Goal: Transaction & Acquisition: Purchase product/service

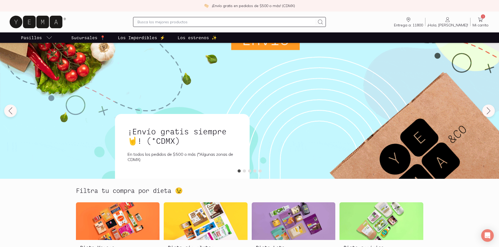
click at [486, 16] on div "Entrega a: 11800 11800 Buscar Buscar ¡Hola, [PERSON_NAME]! [PERSON_NAME] 1 Mi c…" at bounding box center [249, 22] width 482 height 17
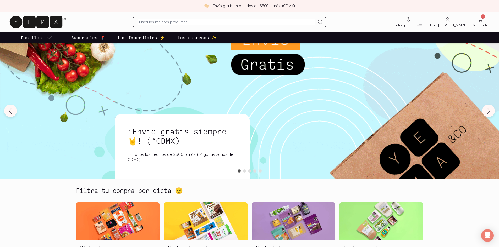
click at [483, 20] on icon at bounding box center [480, 19] width 6 height 6
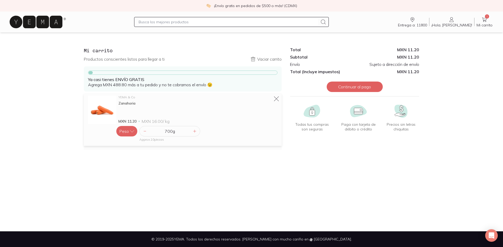
click at [237, 21] on input "text" at bounding box center [228, 22] width 179 height 6
click at [195, 130] on icon at bounding box center [194, 131] width 4 height 4
click at [190, 25] on input "text" at bounding box center [228, 22] width 179 height 6
click at [194, 130] on icon at bounding box center [194, 131] width 4 height 4
click at [198, 24] on input "text" at bounding box center [228, 22] width 179 height 6
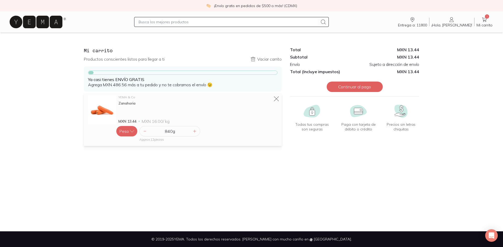
click at [195, 20] on input "text" at bounding box center [228, 22] width 179 height 6
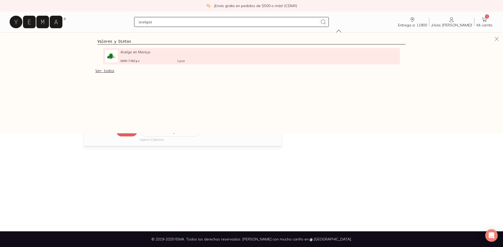
type input "acelgas"
click at [121, 55] on div "Acelga en Manojo MXN 7.00 / pz 1 pza" at bounding box center [152, 56] width 64 height 13
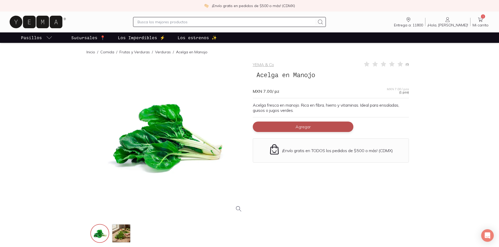
click at [335, 128] on button "Agregar" at bounding box center [303, 127] width 101 height 10
click at [347, 127] on icon at bounding box center [347, 127] width 3 height 3
type input "2"
click at [250, 23] on input "text" at bounding box center [226, 22] width 178 height 6
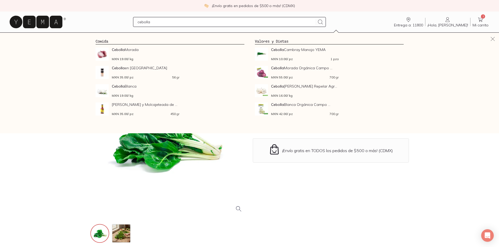
type input "cebolla"
click at [323, 23] on icon at bounding box center [320, 22] width 6 height 6
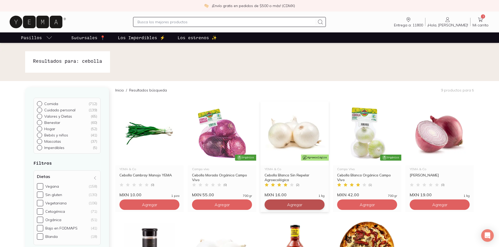
click at [320, 206] on button "Agregar" at bounding box center [295, 205] width 60 height 10
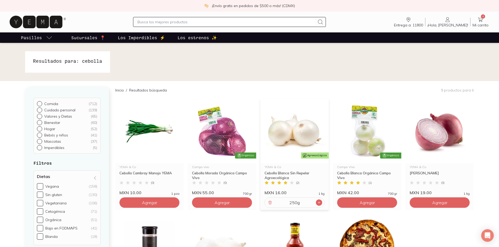
click at [320, 204] on icon at bounding box center [319, 203] width 4 height 4
click at [193, 22] on input "text" at bounding box center [226, 22] width 178 height 6
type input "tomates verdes"
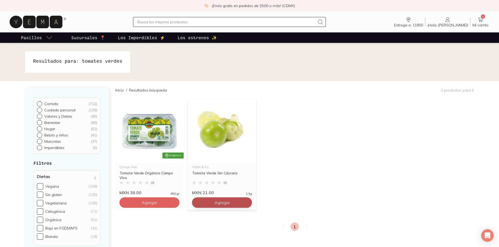
click at [244, 200] on button "Agregar" at bounding box center [222, 203] width 60 height 10
click at [248, 204] on icon at bounding box center [246, 203] width 4 height 4
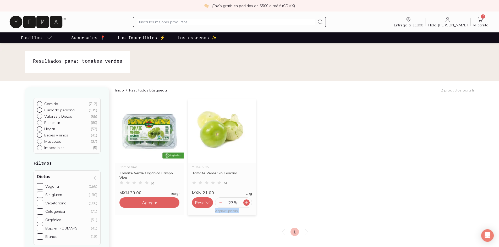
click at [248, 203] on icon at bounding box center [246, 203] width 4 height 4
click at [206, 201] on icon "button" at bounding box center [207, 202] width 5 height 5
click at [204, 204] on button "Peso" at bounding box center [202, 203] width 21 height 10
click at [245, 201] on icon at bounding box center [246, 203] width 4 height 4
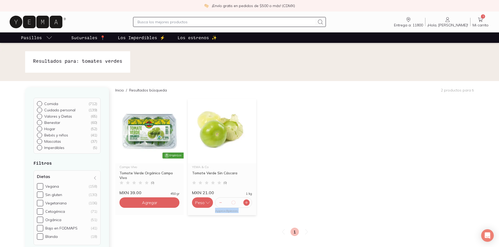
click at [245, 201] on icon at bounding box center [246, 203] width 4 height 4
drag, startPoint x: 249, startPoint y: 206, endPoint x: 249, endPoint y: 200, distance: 5.2
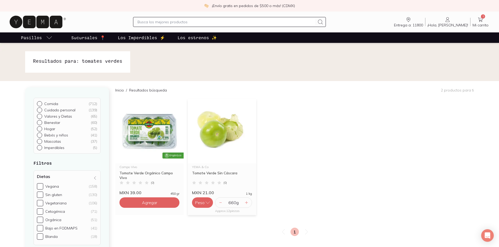
click at [249, 205] on div "660 g" at bounding box center [233, 203] width 37 height 10
click at [249, 201] on div at bounding box center [246, 203] width 6 height 6
click at [211, 22] on input "text" at bounding box center [226, 22] width 178 height 6
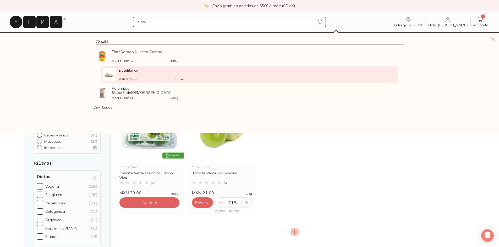
type input "elote"
click at [152, 74] on div "Elote Blanco MXN 5.00 / pz 1 pza" at bounding box center [151, 74] width 64 height 13
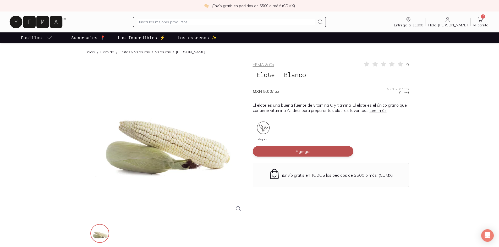
click at [352, 150] on button "Agregar" at bounding box center [303, 151] width 101 height 10
click at [352, 150] on div "1" at bounding box center [303, 151] width 101 height 10
click at [348, 151] on icon at bounding box center [348, 152] width 4 height 4
type input "2"
click at [256, 21] on input "text" at bounding box center [226, 22] width 178 height 6
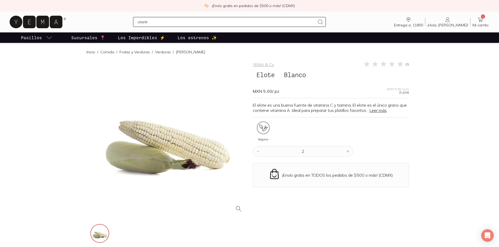
type input "cilantro"
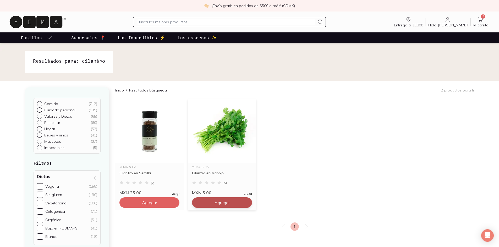
click at [249, 206] on button "Agregar" at bounding box center [222, 203] width 60 height 10
click at [198, 20] on input "text" at bounding box center [226, 22] width 178 height 6
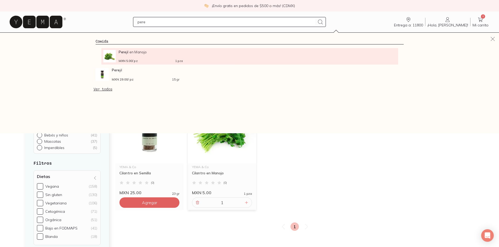
type input "pere"
click at [149, 62] on div "MXN 5.00 / pz 1 pza" at bounding box center [151, 60] width 64 height 3
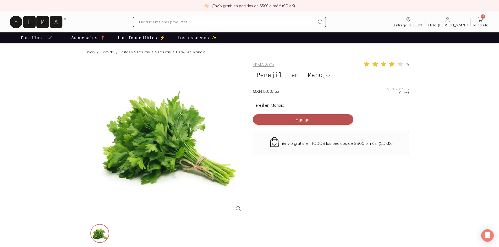
click at [349, 120] on button "Agregar" at bounding box center [303, 119] width 101 height 10
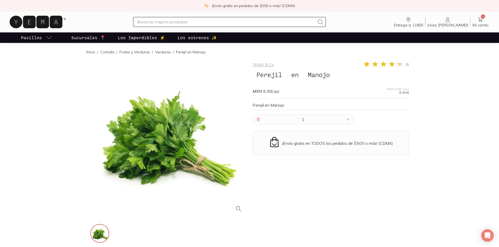
drag, startPoint x: 183, startPoint y: 18, endPoint x: 183, endPoint y: 21, distance: 3.1
click at [183, 21] on div at bounding box center [229, 22] width 193 height 10
drag, startPoint x: 184, startPoint y: 23, endPoint x: 176, endPoint y: 24, distance: 8.5
click at [184, 23] on input "text" at bounding box center [226, 22] width 178 height 6
click at [176, 24] on input "text" at bounding box center [226, 22] width 178 height 6
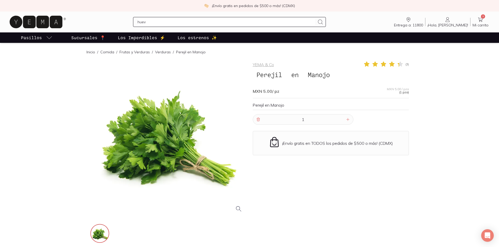
type input "huevo"
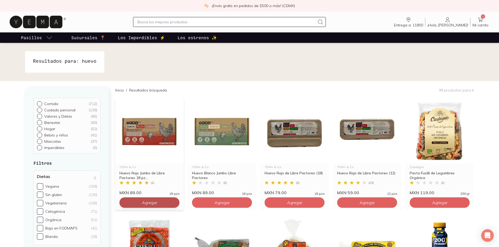
click at [177, 207] on button "Agregar" at bounding box center [149, 203] width 60 height 10
click at [177, 207] on div "1" at bounding box center [149, 203] width 60 height 10
click at [173, 201] on icon at bounding box center [174, 203] width 4 height 4
type input "2"
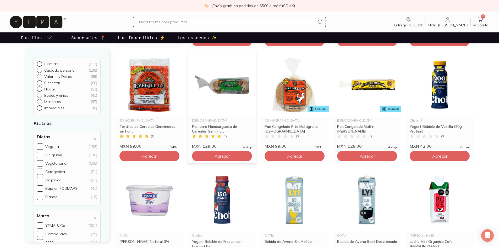
scroll to position [157, 0]
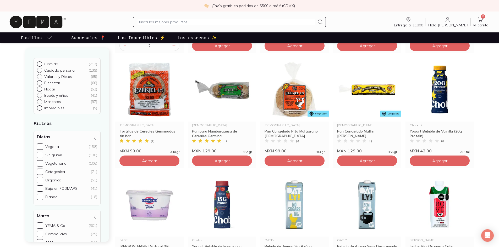
click at [219, 23] on input "text" at bounding box center [226, 22] width 178 height 6
type input "pollo"
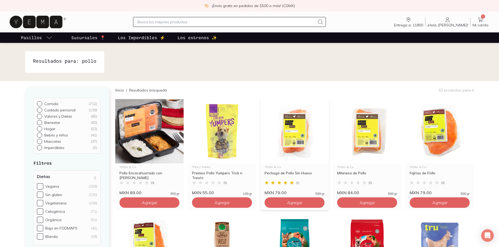
click at [325, 205] on div "Agregar" at bounding box center [294, 202] width 68 height 13
click at [321, 204] on button "Agregar" at bounding box center [295, 203] width 60 height 10
click at [480, 22] on icon at bounding box center [480, 20] width 5 height 4
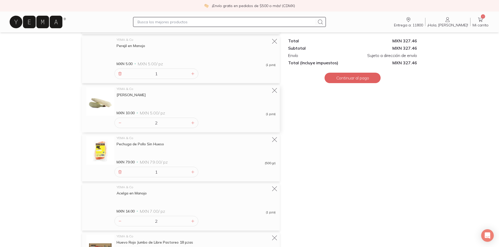
scroll to position [228, 0]
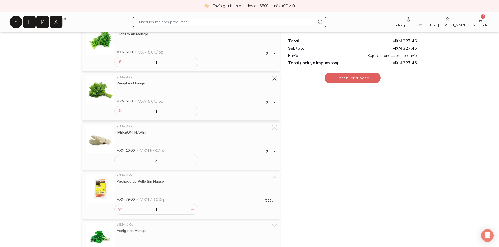
click at [178, 23] on input "text" at bounding box center [226, 22] width 178 height 6
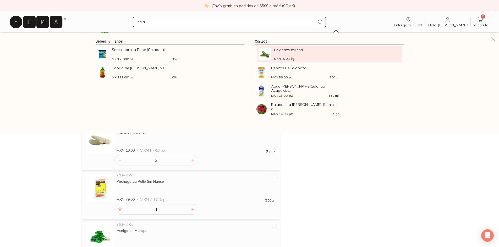
type input "cala"
click at [264, 53] on img at bounding box center [264, 54] width 12 height 13
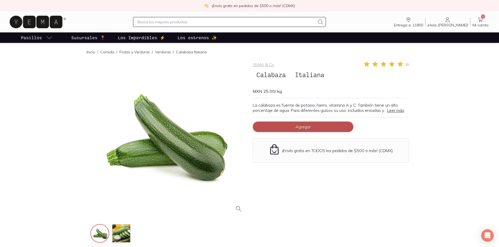
click at [351, 131] on button "Agregar" at bounding box center [303, 127] width 101 height 10
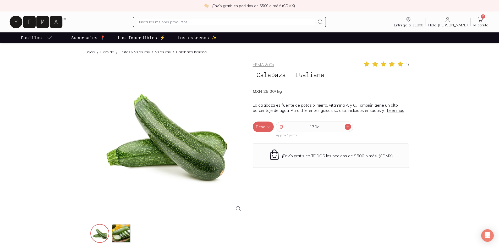
click at [349, 128] on icon at bounding box center [348, 127] width 4 height 4
click at [480, 22] on icon at bounding box center [480, 20] width 5 height 4
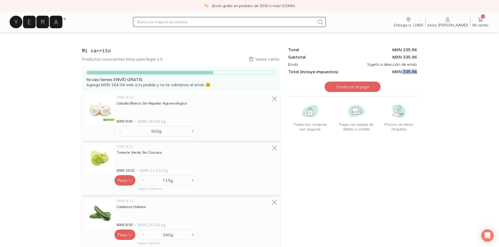
drag, startPoint x: 402, startPoint y: 73, endPoint x: 426, endPoint y: 83, distance: 26.5
click at [416, 71] on span "MXN 335.96" at bounding box center [385, 71] width 64 height 5
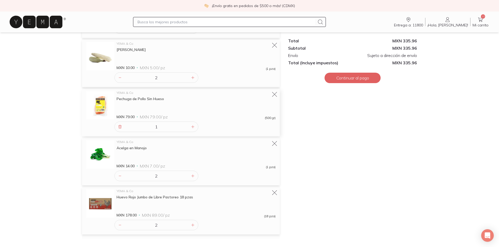
scroll to position [387, 0]
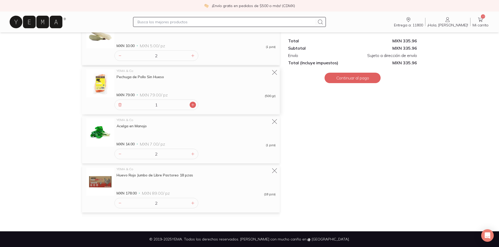
click at [194, 102] on div at bounding box center [193, 105] width 6 height 6
type input "2"
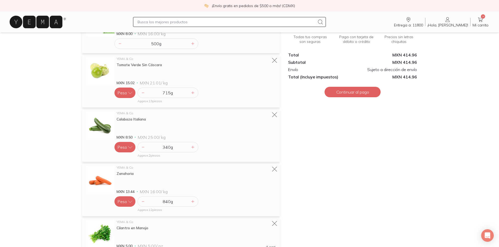
scroll to position [73, 0]
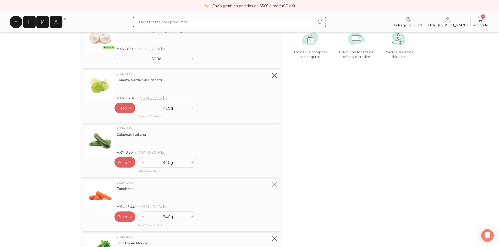
click at [186, 22] on input "text" at bounding box center [226, 22] width 178 height 6
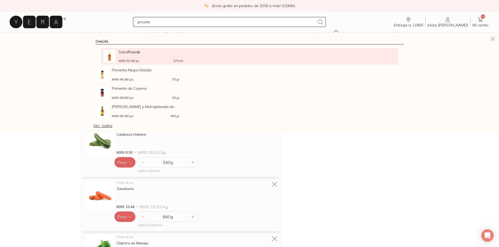
type input "picante"
click at [144, 51] on span "Salsa Picante" at bounding box center [151, 52] width 64 height 4
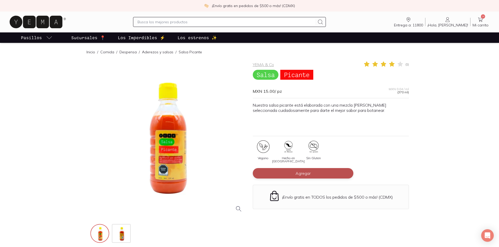
click at [343, 170] on button "Agregar" at bounding box center [303, 173] width 101 height 10
click at [184, 20] on input "text" at bounding box center [226, 22] width 178 height 6
type input "salsa"
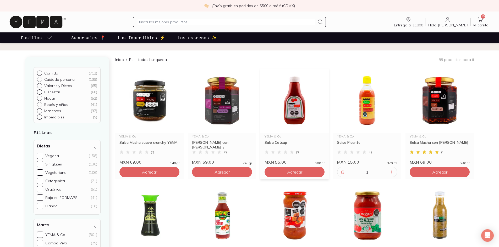
scroll to position [26, 0]
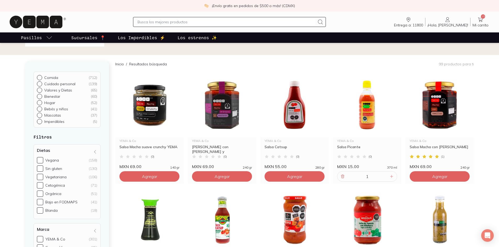
click at [208, 24] on input "text" at bounding box center [226, 22] width 178 height 6
type input "pasta de dientes"
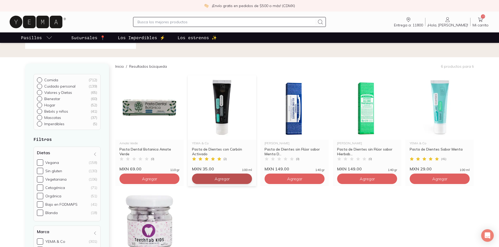
scroll to position [26, 0]
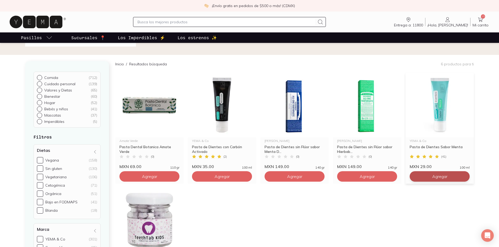
click at [466, 179] on button "Agregar" at bounding box center [440, 177] width 60 height 10
click at [463, 174] on div at bounding box center [464, 177] width 6 height 6
type input "2"
click at [480, 25] on span "Mi carrito" at bounding box center [480, 25] width 16 height 5
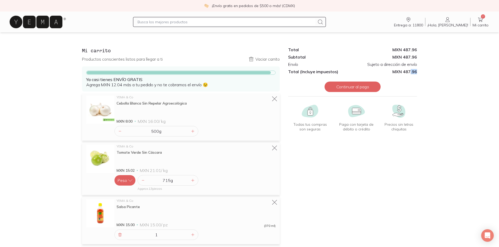
drag, startPoint x: 410, startPoint y: 71, endPoint x: 448, endPoint y: 78, distance: 38.0
click at [212, 24] on input "text" at bounding box center [226, 22] width 178 height 6
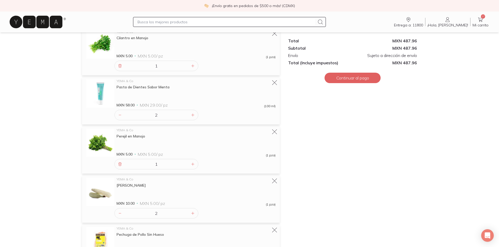
scroll to position [171, 0]
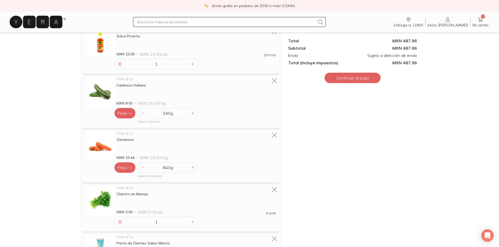
click at [46, 20] on icon at bounding box center [36, 22] width 53 height 13
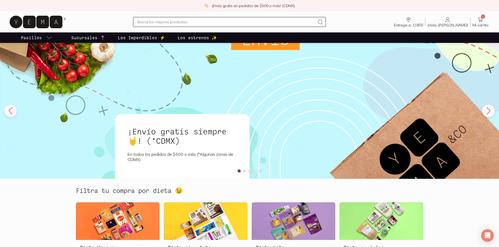
click at [183, 38] on p "Los estrenos ✨" at bounding box center [197, 38] width 39 height 6
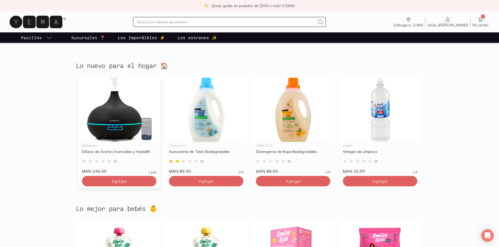
scroll to position [816, 0]
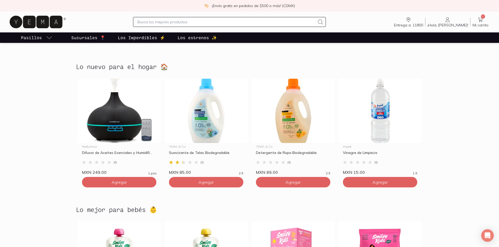
click at [185, 20] on input "text" at bounding box center [226, 22] width 178 height 6
type input "jabon"
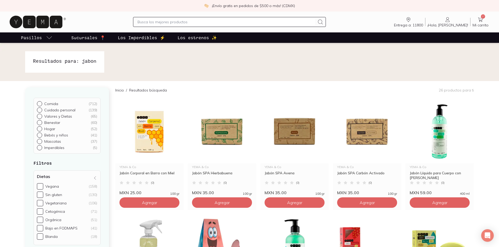
click at [231, 25] on div at bounding box center [229, 22] width 193 height 10
click at [221, 19] on input "text" at bounding box center [226, 22] width 178 height 6
type input "jabon de trastes"
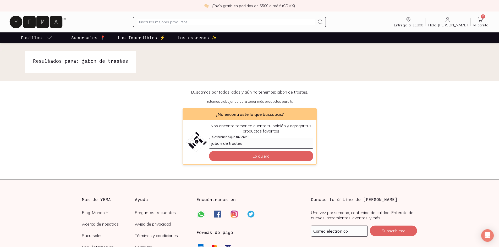
click at [191, 20] on input "text" at bounding box center [226, 22] width 178 height 6
type input "jabon"
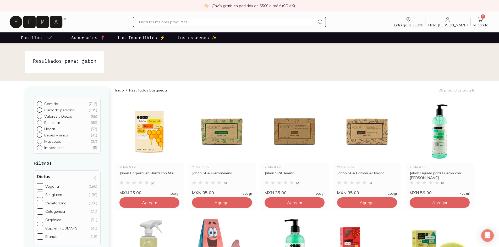
click at [181, 24] on input "text" at bounding box center [226, 22] width 178 height 6
type input "trastes"
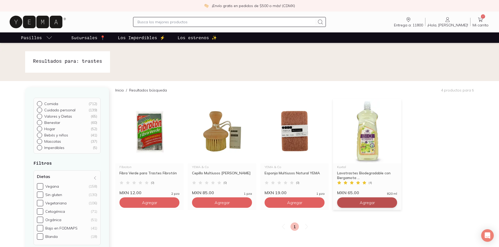
click at [390, 200] on button "Agregar" at bounding box center [367, 203] width 60 height 10
click at [486, 19] on link "18 Mi carrito Carrito" at bounding box center [480, 21] width 20 height 11
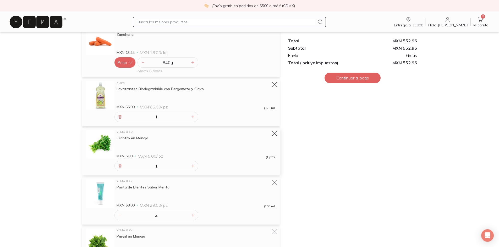
scroll to position [393, 0]
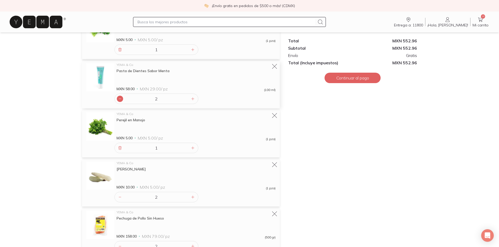
click at [122, 97] on icon at bounding box center [120, 99] width 4 height 4
type input "1"
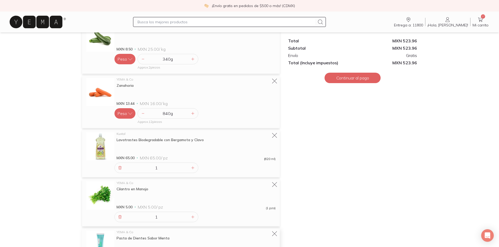
scroll to position [183, 0]
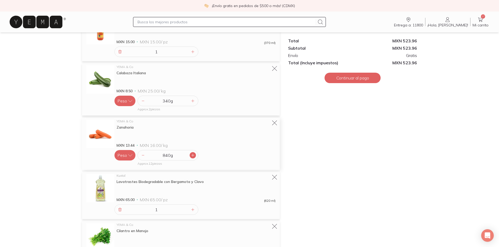
click at [193, 155] on icon at bounding box center [193, 155] width 4 height 4
click at [192, 156] on icon at bounding box center [193, 155] width 4 height 4
click at [190, 155] on div at bounding box center [193, 155] width 6 height 6
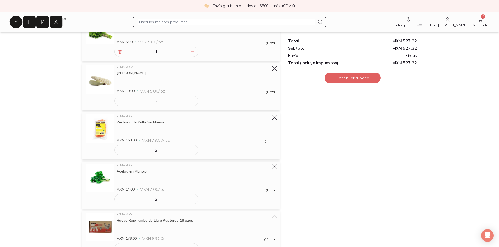
scroll to position [498, 0]
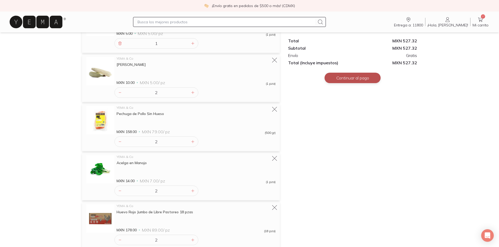
click at [363, 81] on button "Continuar al pago" at bounding box center [352, 78] width 56 height 10
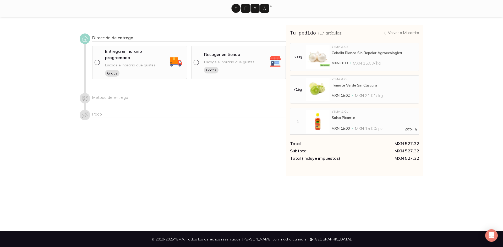
drag, startPoint x: 178, startPoint y: 165, endPoint x: 129, endPoint y: 96, distance: 84.8
click at [176, 165] on div "Dirección de entrega Entrega en horario programado Escoge el horario que gustes…" at bounding box center [183, 100] width 206 height 151
click at [97, 60] on input "radio" at bounding box center [97, 62] width 4 height 4
radio input "true"
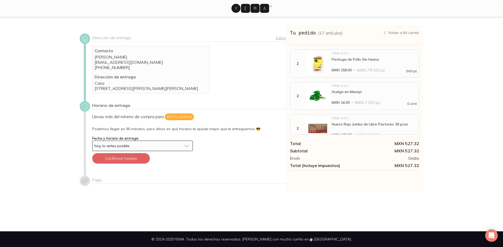
scroll to position [334, 0]
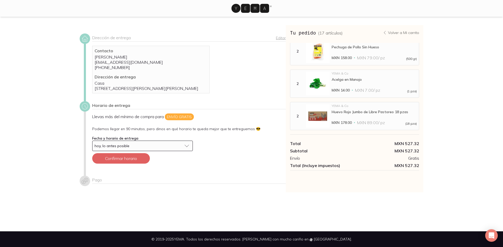
click at [183, 151] on button "hoy, lo antes posible" at bounding box center [142, 146] width 101 height 10
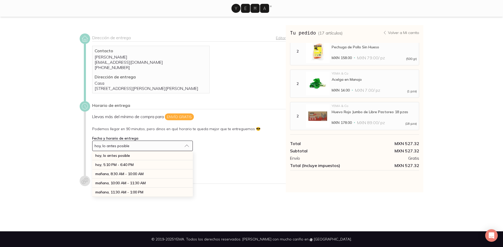
click at [183, 151] on button "hoy, lo antes posible" at bounding box center [142, 146] width 101 height 10
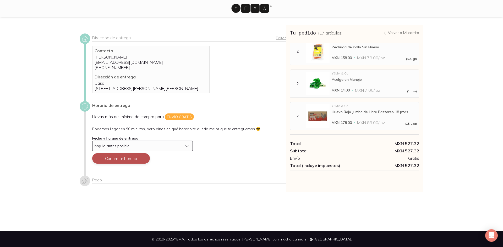
click at [130, 164] on button "Confirmar horario" at bounding box center [121, 158] width 58 height 10
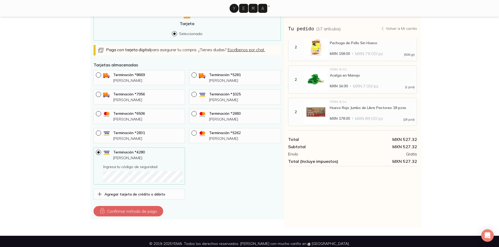
scroll to position [208, 0]
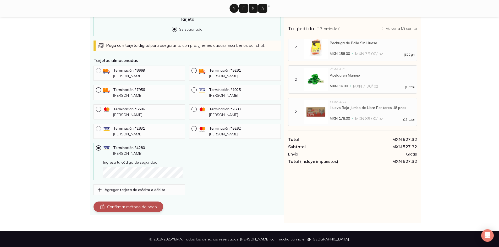
click at [126, 210] on button "Confirmar método de pago" at bounding box center [128, 207] width 70 height 10
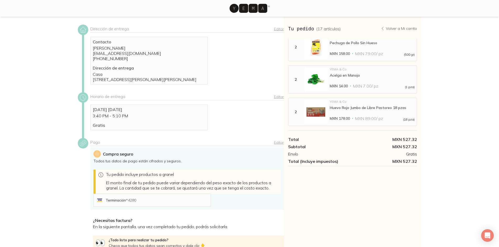
scroll to position [67, 0]
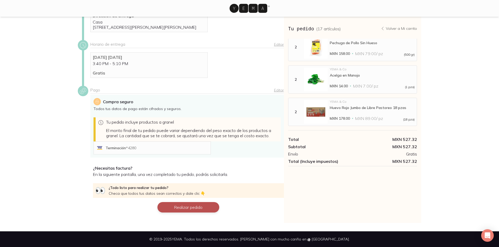
click at [212, 206] on button "Realizar pedido" at bounding box center [188, 207] width 62 height 10
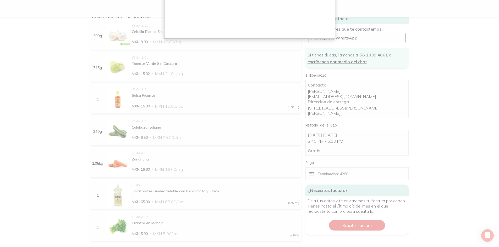
scroll to position [157, 0]
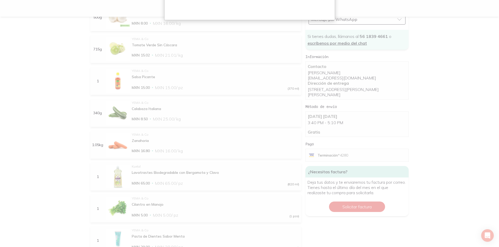
click at [240, 75] on div at bounding box center [249, 171] width 499 height 656
click at [159, 138] on div at bounding box center [249, 171] width 499 height 656
click at [87, 205] on div at bounding box center [249, 171] width 499 height 656
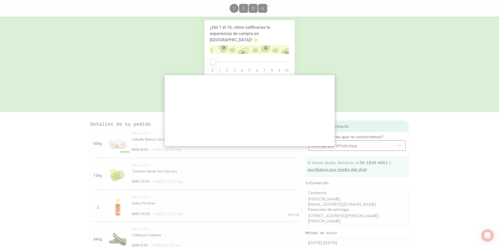
scroll to position [0, 0]
